Goal: Transaction & Acquisition: Obtain resource

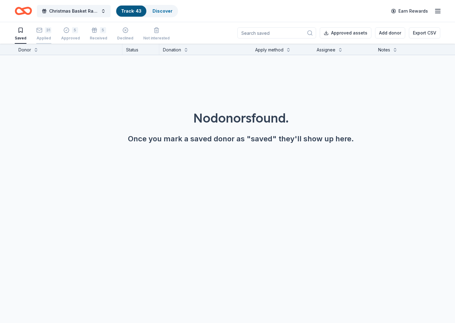
click at [45, 30] on div "31" at bounding box center [48, 30] width 6 height 6
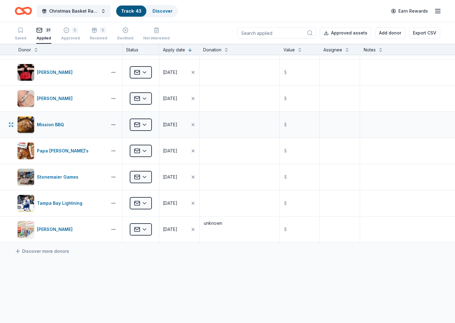
scroll to position [609, 0]
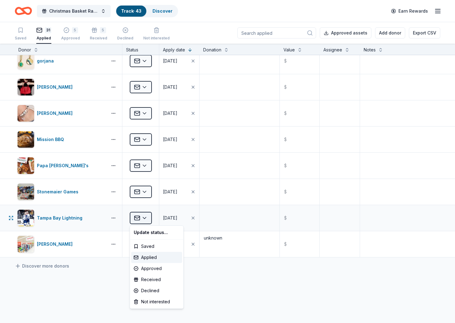
click at [139, 214] on html "Christmas Basket Raffle Track · 43 Discover Earn Rewards Saved 31 Applied 5 App…" at bounding box center [227, 161] width 455 height 323
click at [156, 294] on div "Declined" at bounding box center [156, 290] width 51 height 11
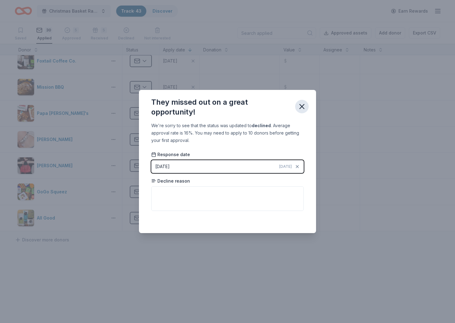
click at [300, 107] on icon "button" at bounding box center [302, 106] width 9 height 9
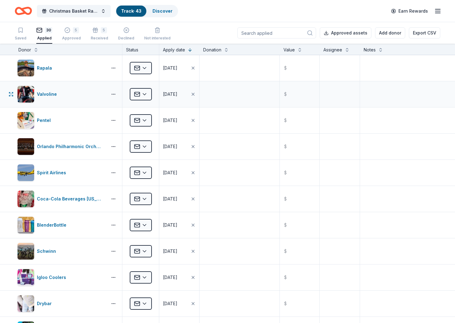
scroll to position [0, 0]
click at [169, 11] on link "Discover" at bounding box center [163, 10] width 20 height 5
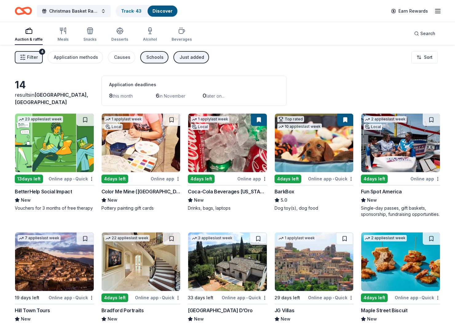
click at [141, 150] on img at bounding box center [141, 143] width 79 height 58
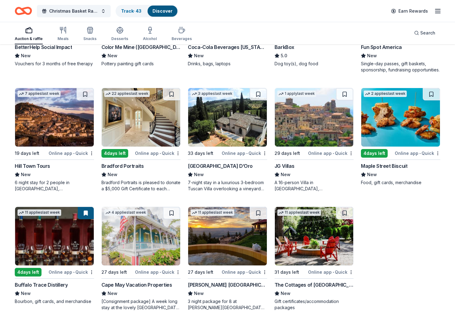
scroll to position [144, 0]
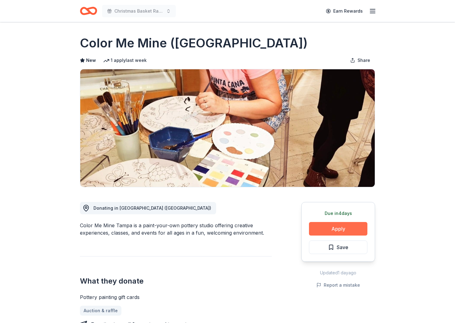
scroll to position [1, 0]
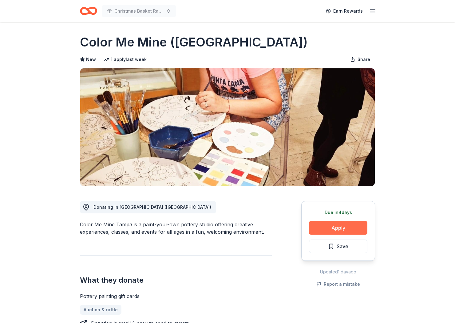
click at [339, 230] on button "Apply" at bounding box center [338, 228] width 58 height 14
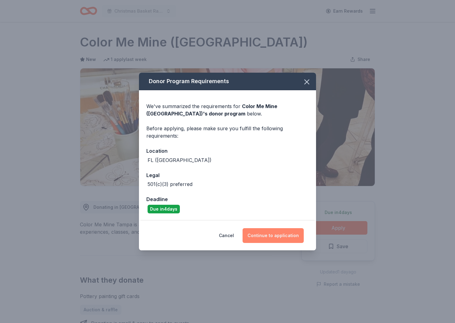
click at [274, 240] on button "Continue to application" at bounding box center [273, 235] width 61 height 15
